Goal: Information Seeking & Learning: Learn about a topic

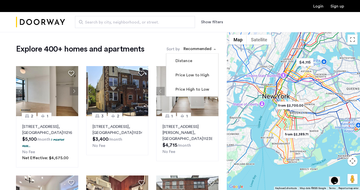
click at [205, 49] on div "sort-apartment" at bounding box center [198, 49] width 30 height 7
click at [203, 75] on label "Price Low to High" at bounding box center [192, 75] width 35 height 6
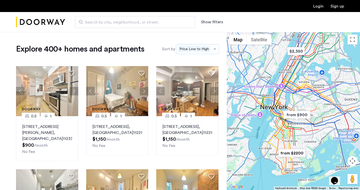
click at [212, 22] on button "Show filters" at bounding box center [212, 22] width 22 height 6
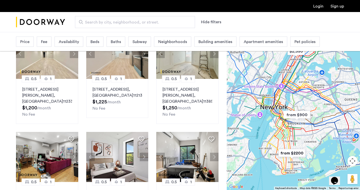
scroll to position [262, 0]
click at [100, 40] on div "Beds" at bounding box center [94, 42] width 17 height 10
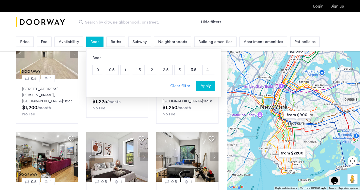
click at [124, 71] on p "1" at bounding box center [125, 70] width 9 height 10
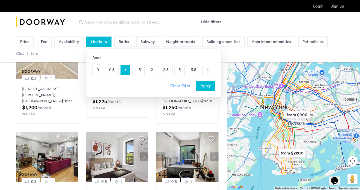
click at [126, 41] on span "Baths" at bounding box center [124, 42] width 10 height 6
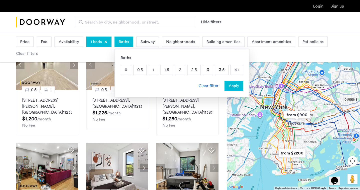
click at [153, 70] on p "1" at bounding box center [153, 70] width 9 height 10
click at [236, 87] on span "Apply" at bounding box center [234, 86] width 10 height 6
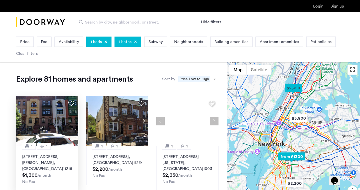
click at [59, 132] on img at bounding box center [47, 121] width 62 height 50
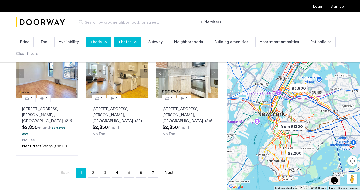
scroll to position [357, 0]
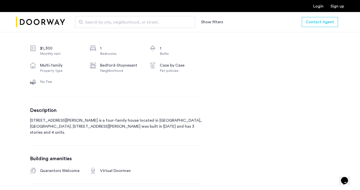
scroll to position [142, 0]
